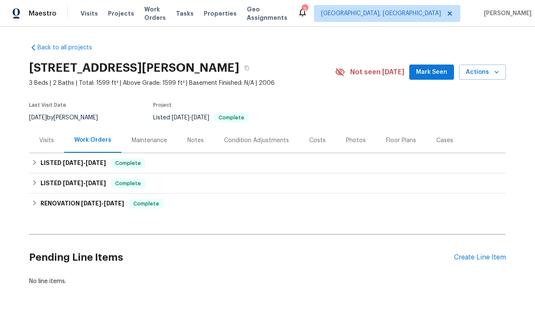
click at [45, 138] on div "Visits" at bounding box center [46, 140] width 15 height 8
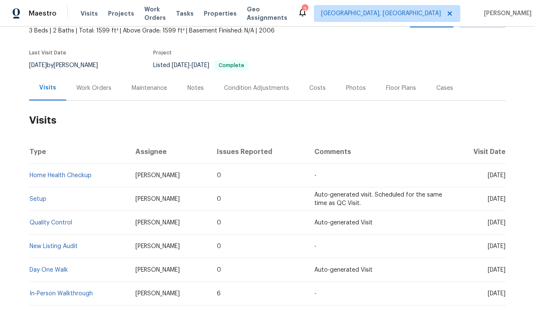
scroll to position [83, 0]
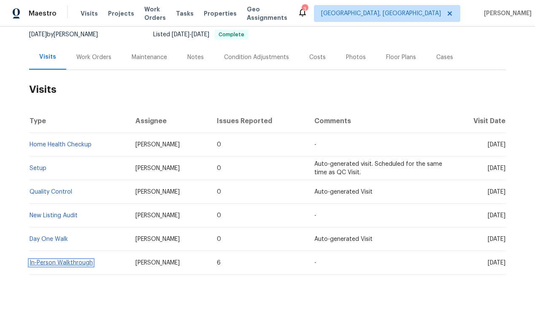
click at [70, 264] on link "In-Person Walkthrough" at bounding box center [61, 263] width 63 height 6
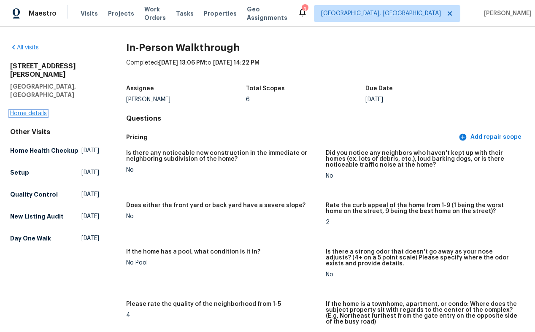
click at [33, 111] on link "Home details" at bounding box center [28, 114] width 37 height 6
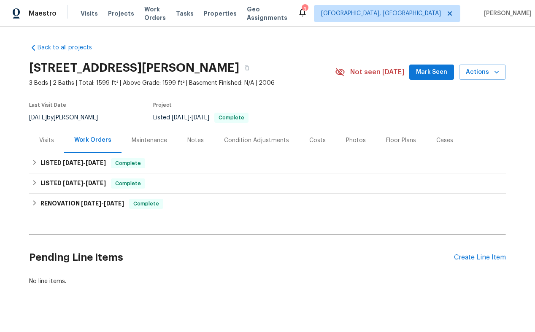
click at [51, 136] on div "Visits" at bounding box center [46, 140] width 15 height 8
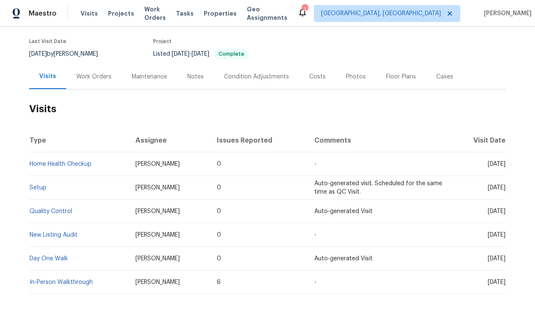
scroll to position [83, 0]
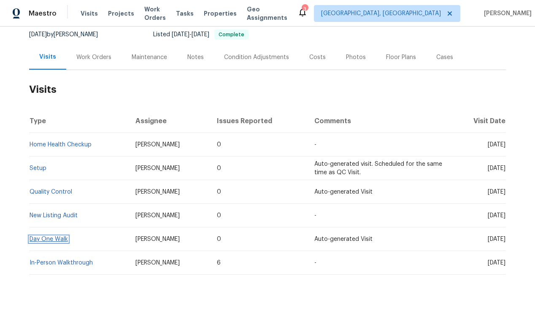
click at [62, 236] on link "Day One Walk" at bounding box center [49, 239] width 38 height 6
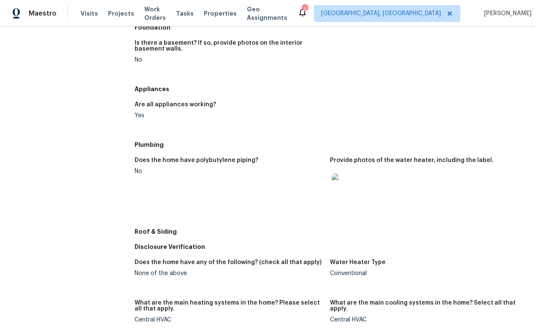
scroll to position [280, 0]
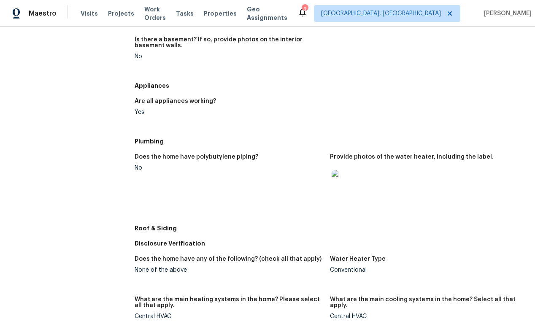
click at [343, 182] on img at bounding box center [345, 183] width 27 height 27
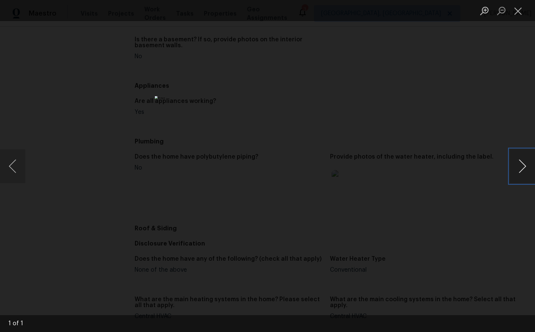
click at [517, 167] on button "Next image" at bounding box center [522, 166] width 25 height 34
click at [419, 203] on div "Lightbox" at bounding box center [267, 166] width 535 height 332
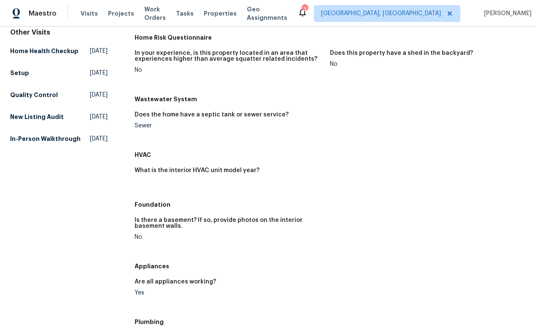
scroll to position [0, 0]
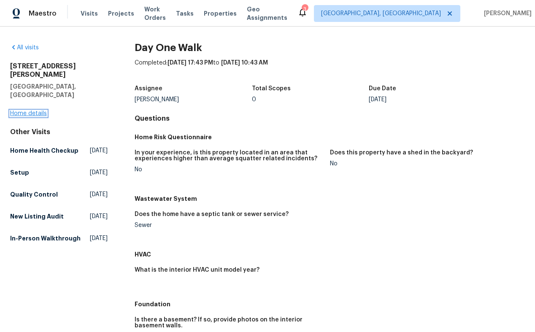
click at [22, 111] on link "Home details" at bounding box center [28, 114] width 37 height 6
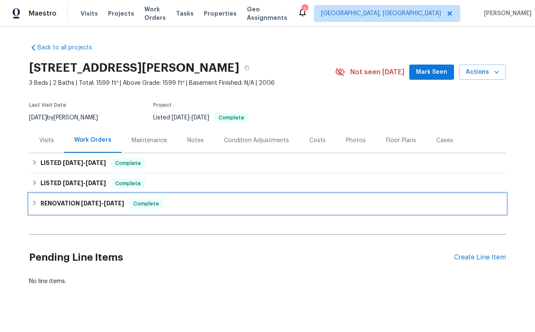
click at [62, 199] on h6 "RENOVATION 6/9/25 - 7/4/25" at bounding box center [83, 204] width 84 height 10
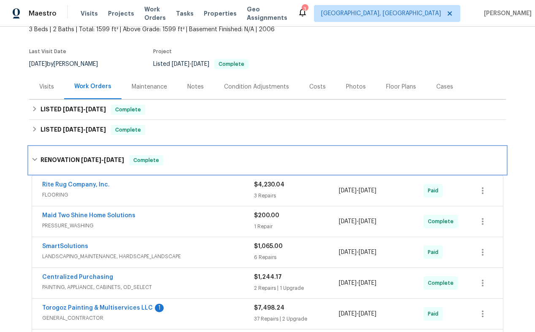
scroll to position [46, 0]
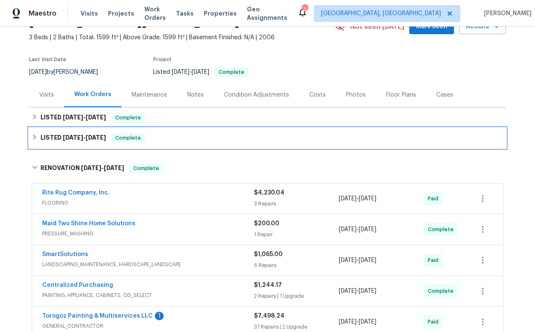
click at [80, 140] on span "6/28/25" at bounding box center [73, 138] width 20 height 6
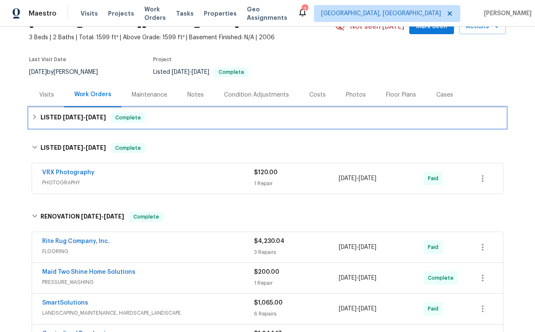
click at [78, 113] on h6 "LISTED 7/25/25 - 7/27/25" at bounding box center [73, 118] width 65 height 10
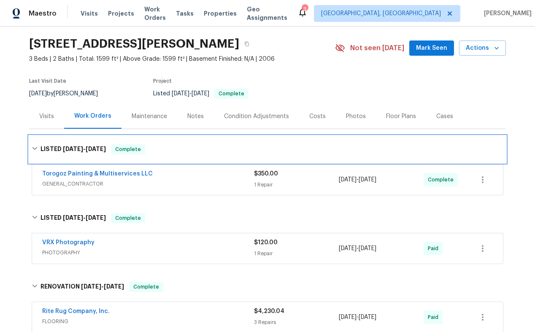
scroll to position [0, 0]
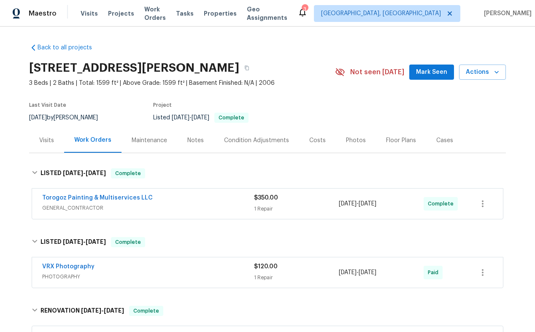
click at [47, 141] on div "Visits" at bounding box center [46, 140] width 15 height 8
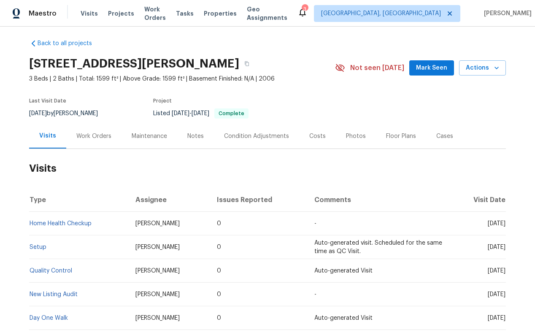
scroll to position [3, 0]
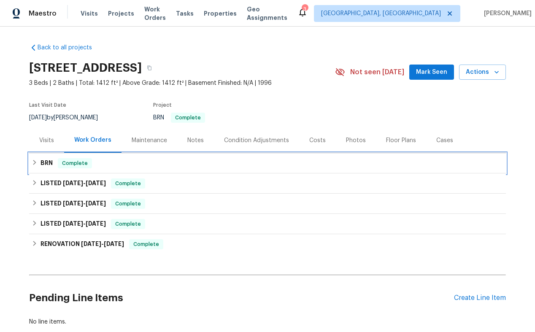
click at [48, 161] on h6 "BRN" at bounding box center [47, 163] width 12 height 10
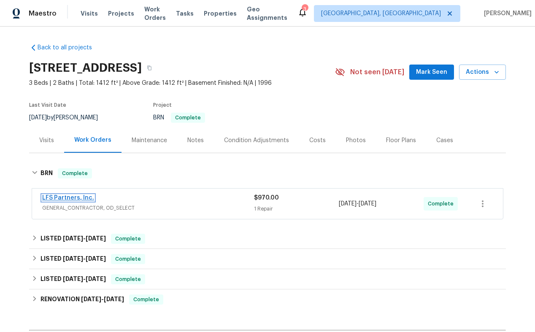
click at [65, 196] on link "LFS Partners, Inc." at bounding box center [68, 198] width 52 height 6
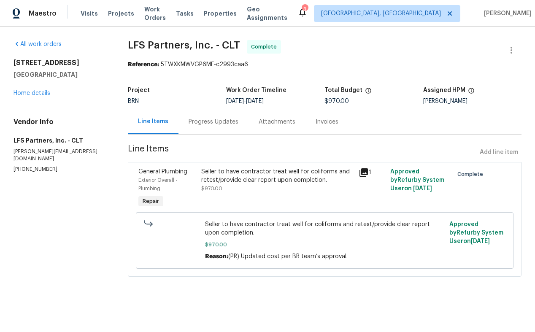
click at [281, 116] on div "Attachments" at bounding box center [277, 121] width 57 height 25
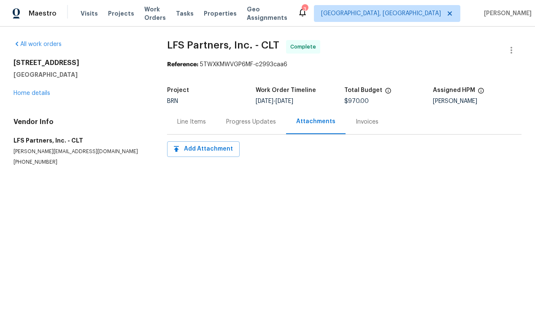
click at [356, 123] on div "Invoices" at bounding box center [367, 122] width 23 height 8
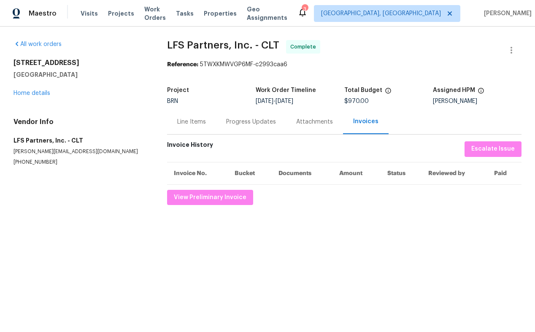
click at [258, 125] on div "Progress Updates" at bounding box center [251, 122] width 50 height 8
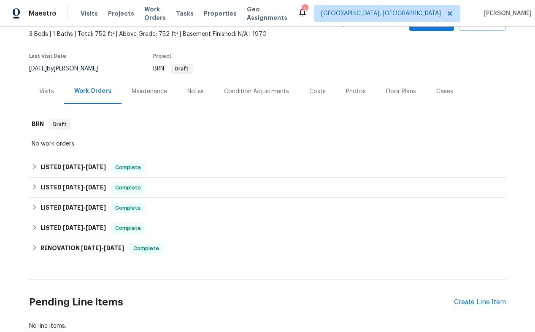
scroll to position [50, 0]
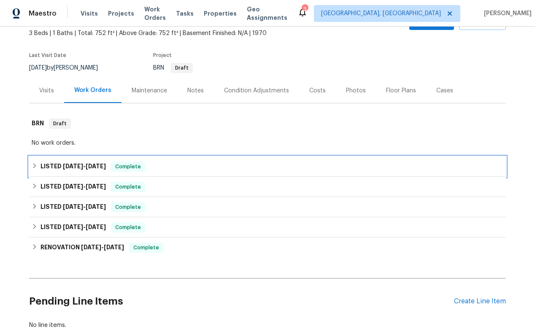
click at [83, 164] on span "5/28/25" at bounding box center [73, 166] width 20 height 6
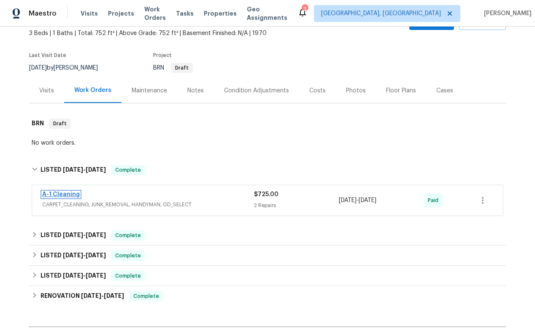
click at [59, 194] on link "A-1 Cleaning" at bounding box center [61, 195] width 38 height 6
